Goal: Task Accomplishment & Management: Manage account settings

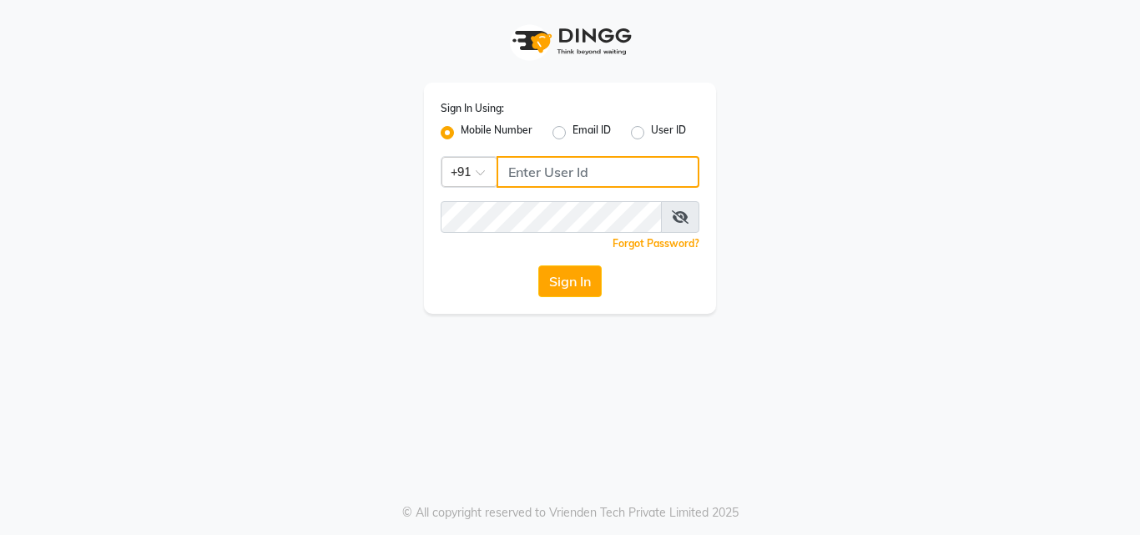
type input "9657515199"
click at [275, 391] on div "Sign In Using: Mobile Number Email ID User ID Country Code × [PHONE_NUMBER] Rem…" at bounding box center [570, 267] width 1140 height 535
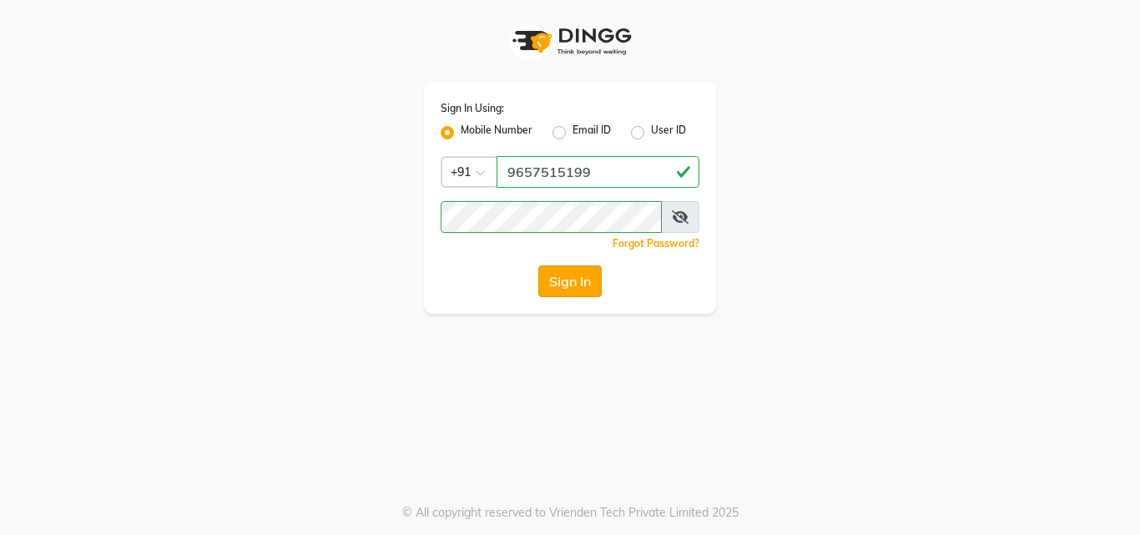
click at [546, 289] on button "Sign In" at bounding box center [569, 281] width 63 height 32
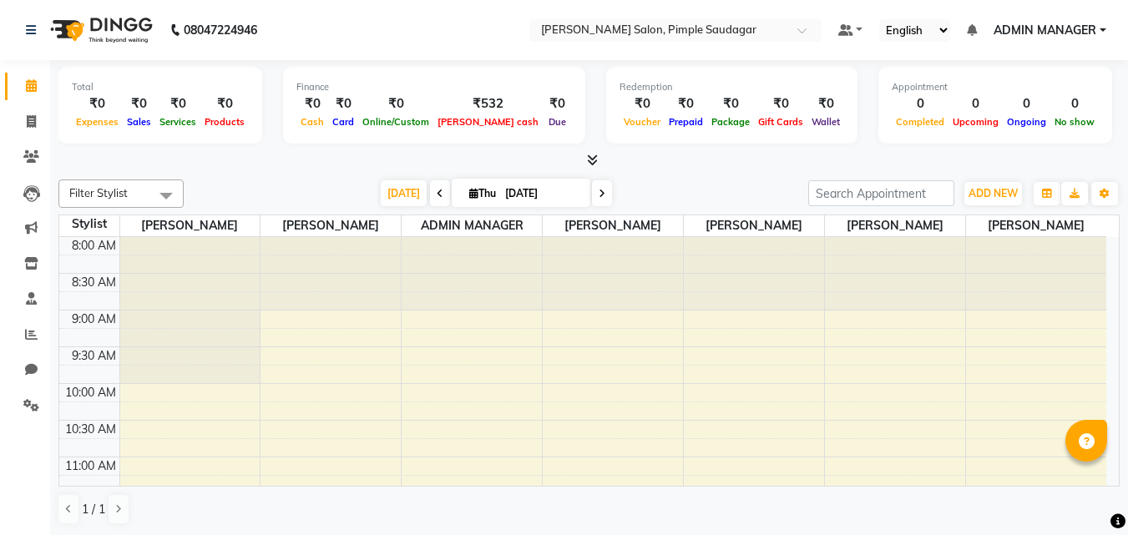
click at [593, 163] on icon at bounding box center [592, 160] width 11 height 13
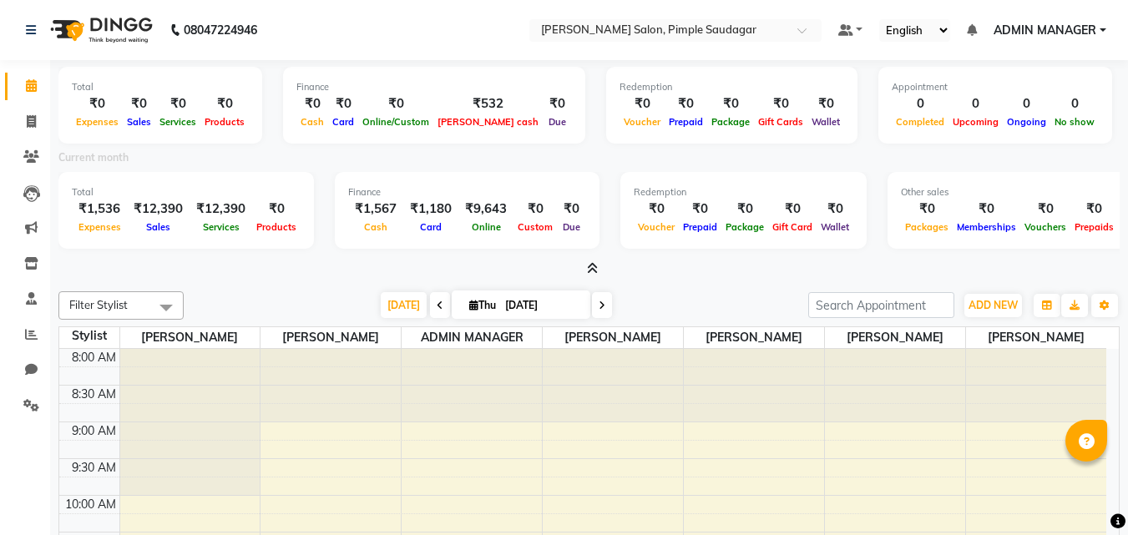
click at [593, 269] on icon at bounding box center [592, 268] width 11 height 13
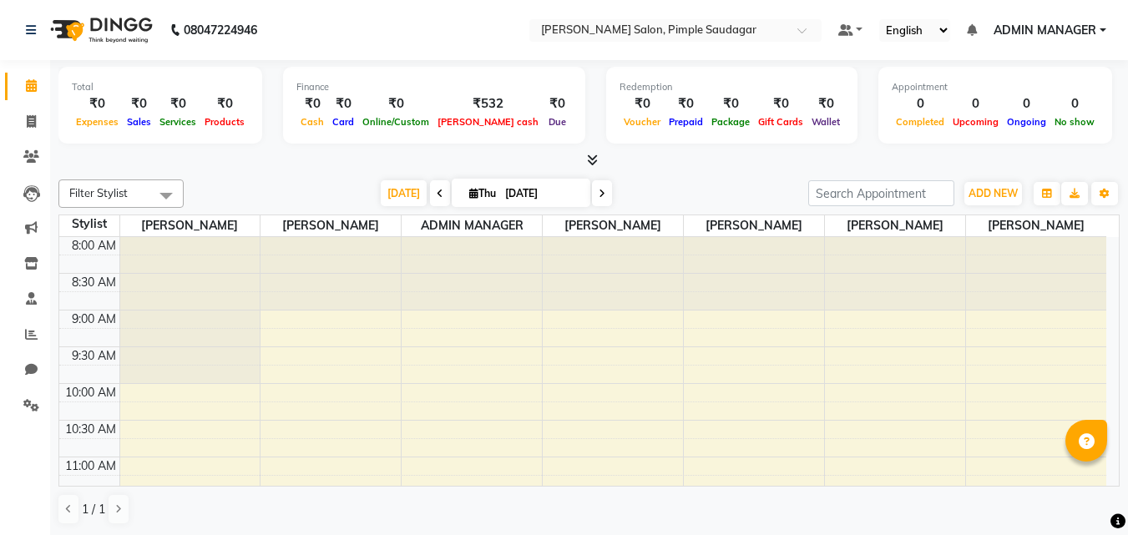
scroll to position [83, 0]
